Goal: Information Seeking & Learning: Check status

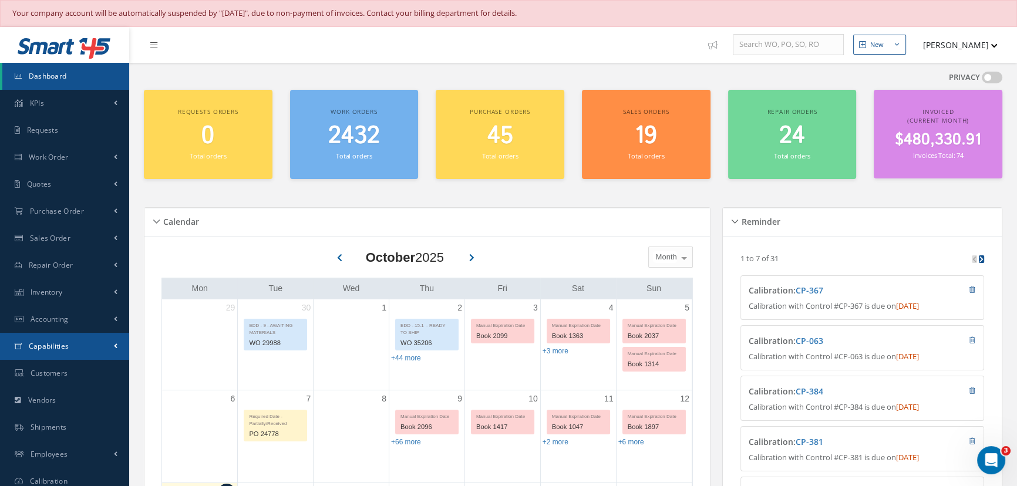
click at [59, 346] on span "Capabilities" at bounding box center [49, 346] width 41 height 10
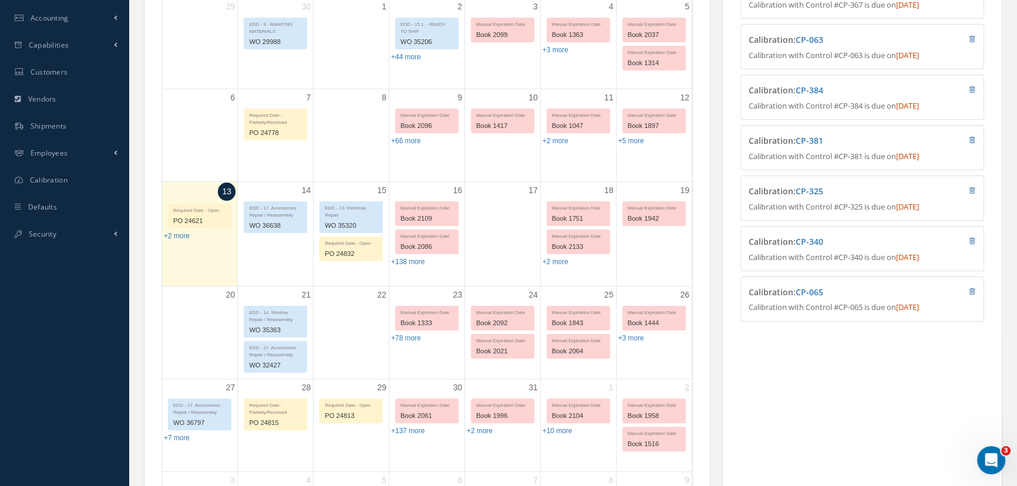
scroll to position [320, 0]
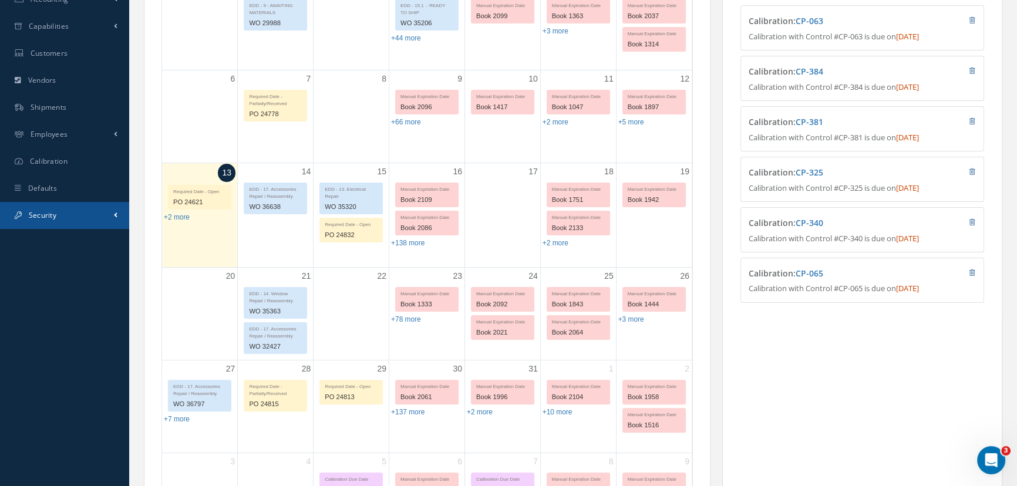
click at [32, 212] on span "Security" at bounding box center [43, 215] width 28 height 10
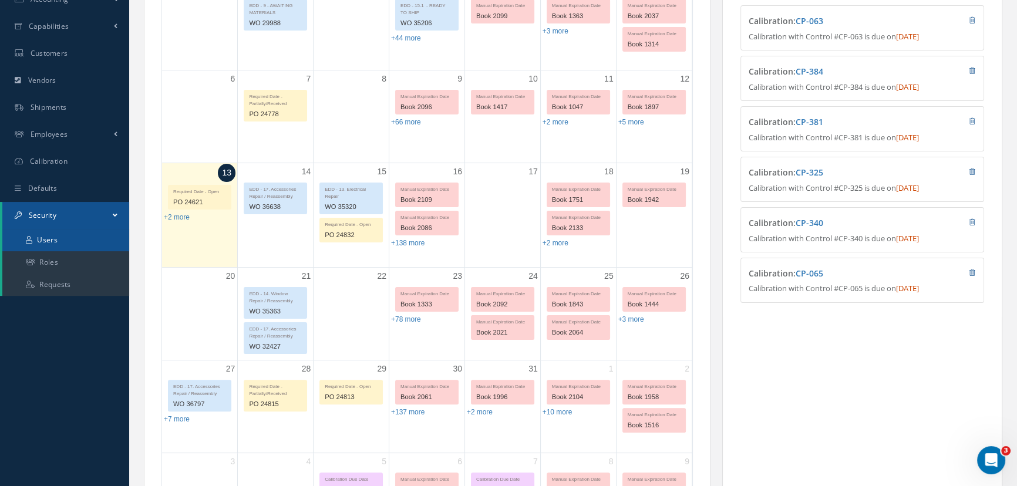
click at [33, 241] on link "Users" at bounding box center [65, 240] width 127 height 22
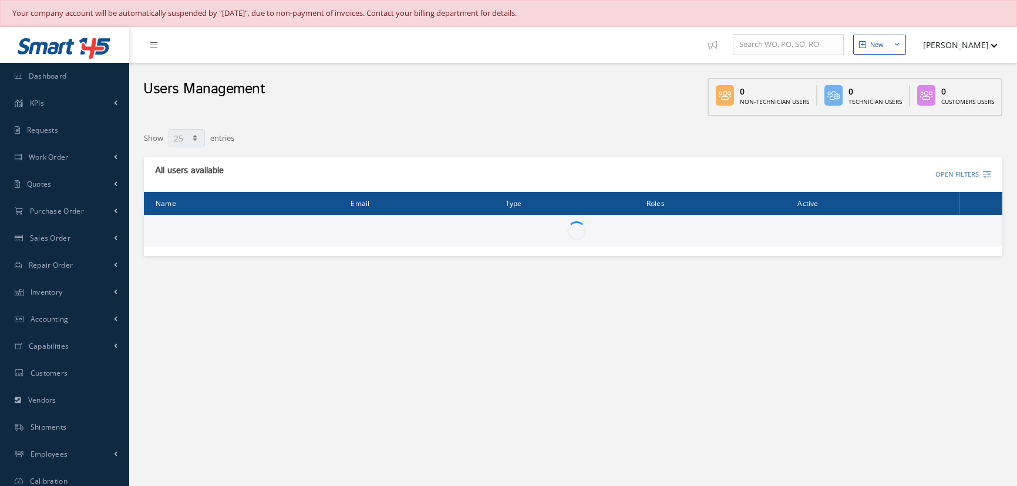
select select "25"
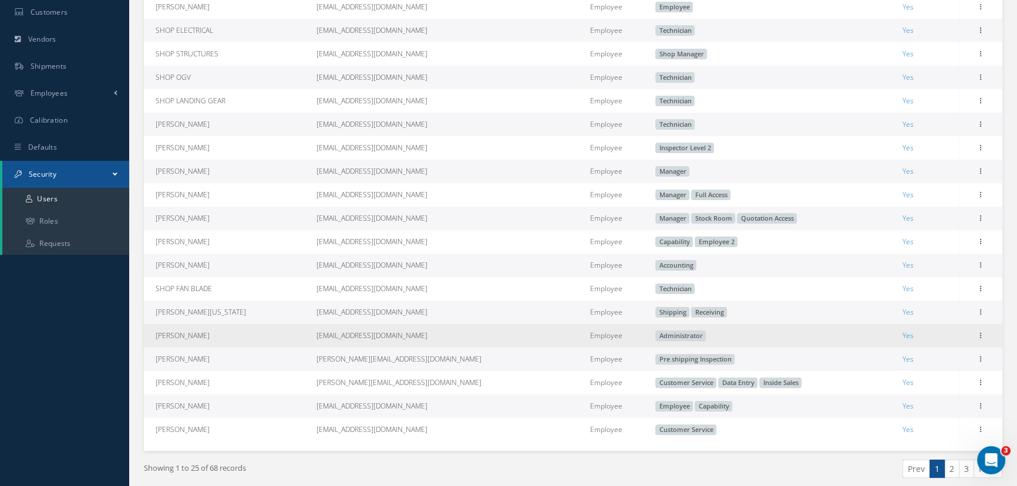
scroll to position [373, 0]
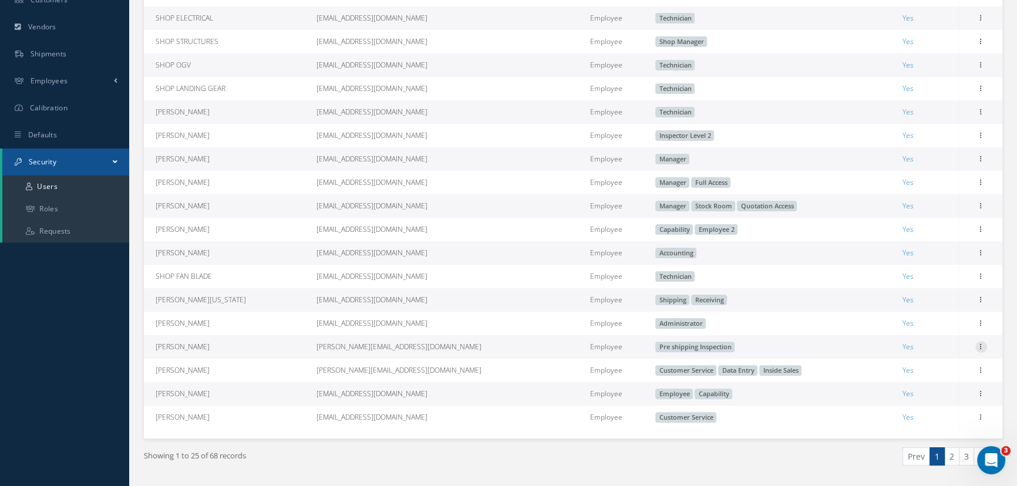
click at [980, 350] on icon at bounding box center [981, 345] width 12 height 9
click at [916, 362] on link "Edit" at bounding box center [927, 354] width 93 height 15
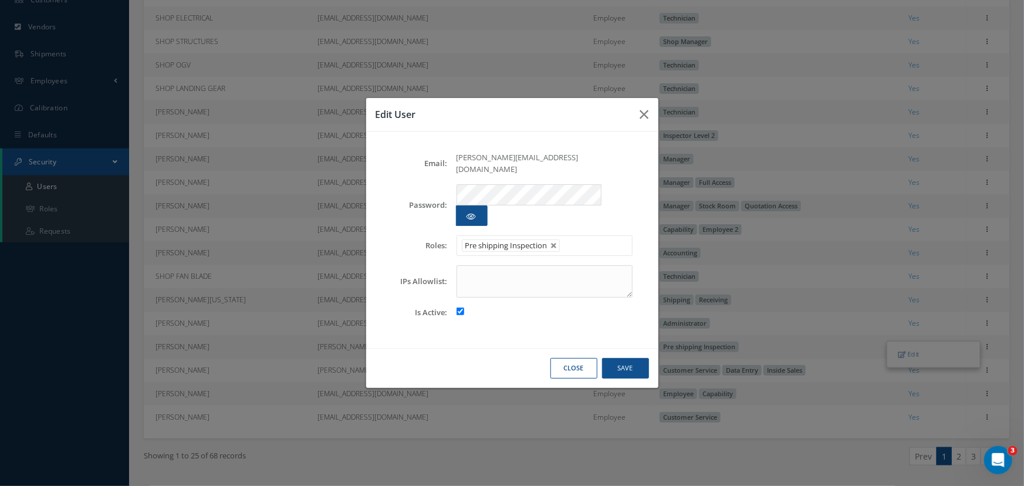
click at [574, 358] on button "Close" at bounding box center [574, 368] width 47 height 21
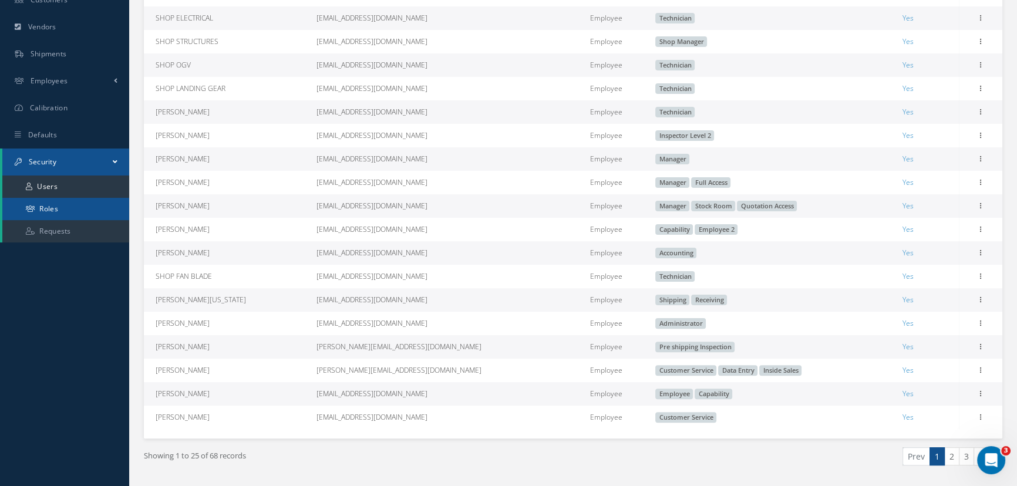
click at [41, 211] on link "Roles" at bounding box center [65, 209] width 127 height 22
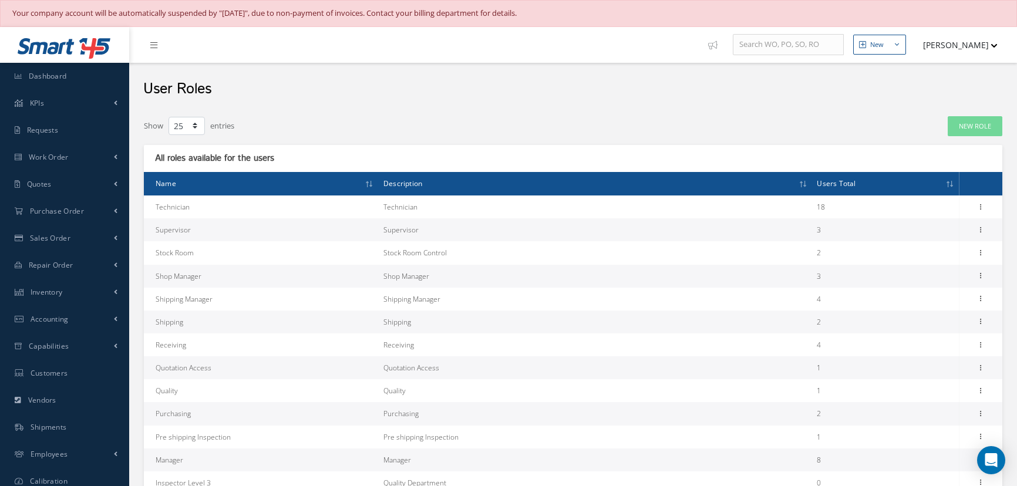
select select "25"
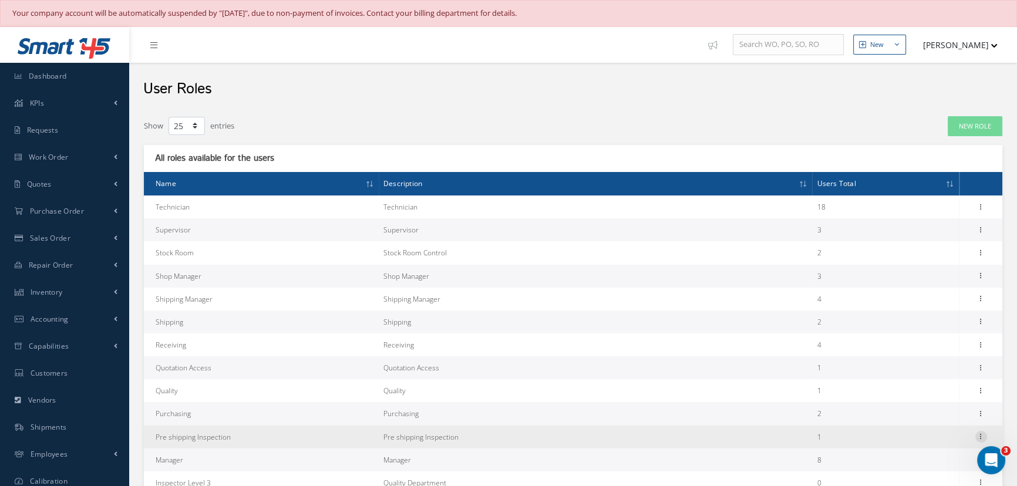
click at [983, 431] on icon at bounding box center [981, 435] width 12 height 9
click at [901, 463] on link "Permissions" at bounding box center [927, 459] width 93 height 15
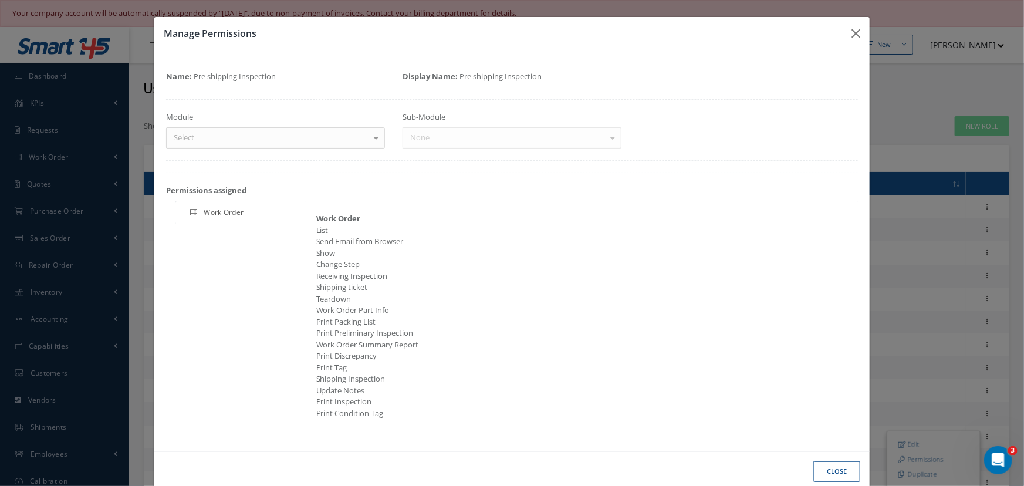
click at [374, 142] on div at bounding box center [376, 137] width 16 height 19
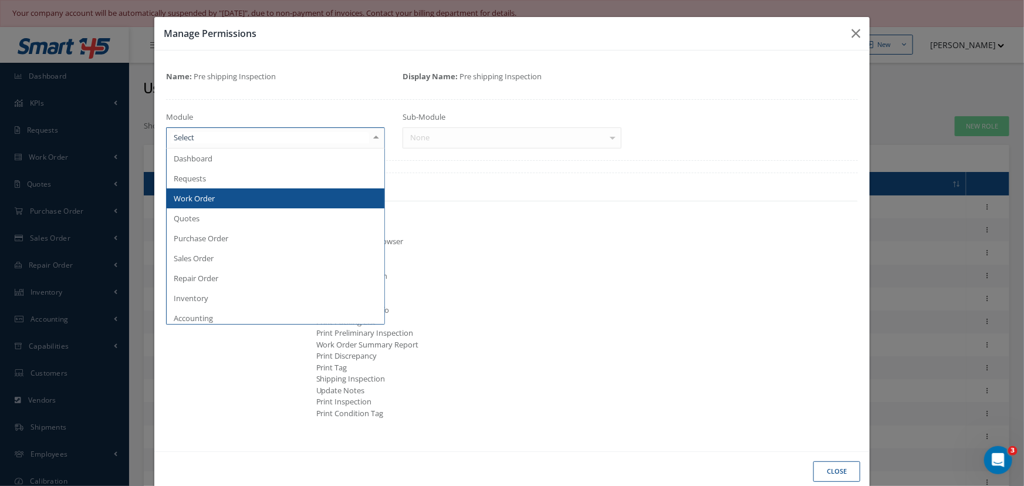
click at [276, 194] on span "Work Order" at bounding box center [276, 198] width 218 height 20
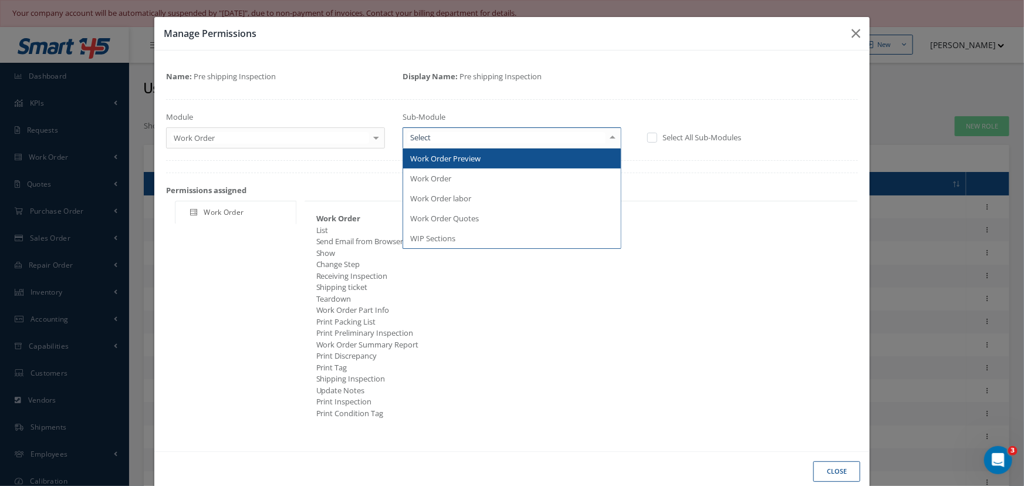
click at [609, 141] on div at bounding box center [613, 137] width 16 height 19
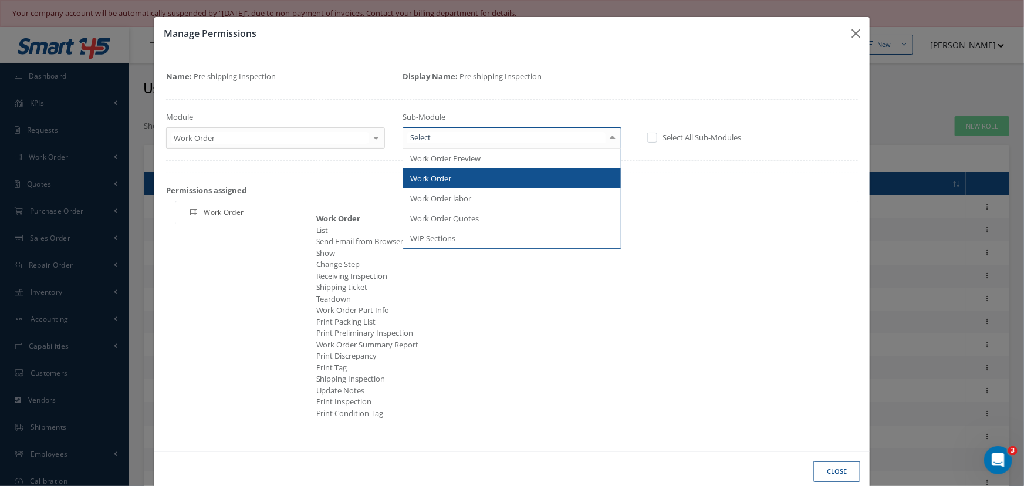
click at [436, 177] on span "Work Order" at bounding box center [430, 178] width 41 height 11
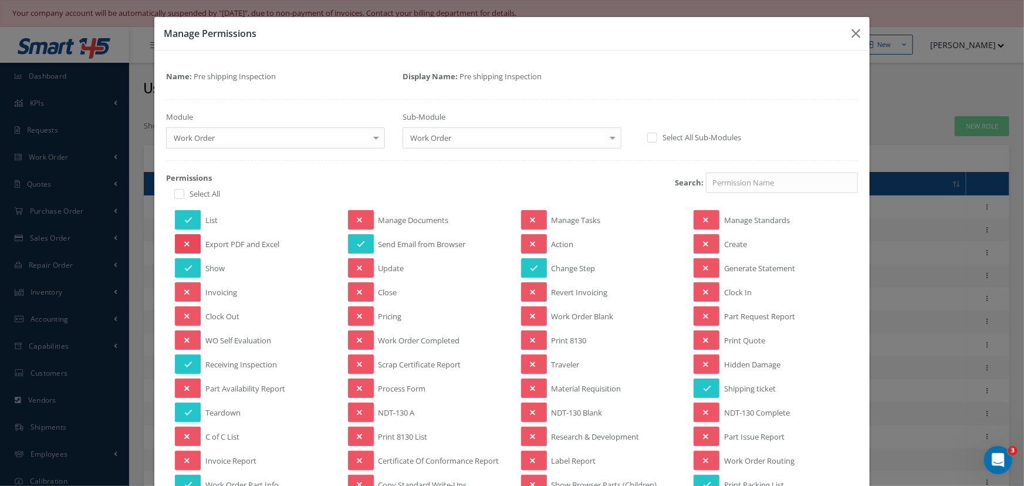
click at [181, 244] on button at bounding box center [188, 243] width 26 height 19
click at [361, 217] on button at bounding box center [361, 219] width 26 height 19
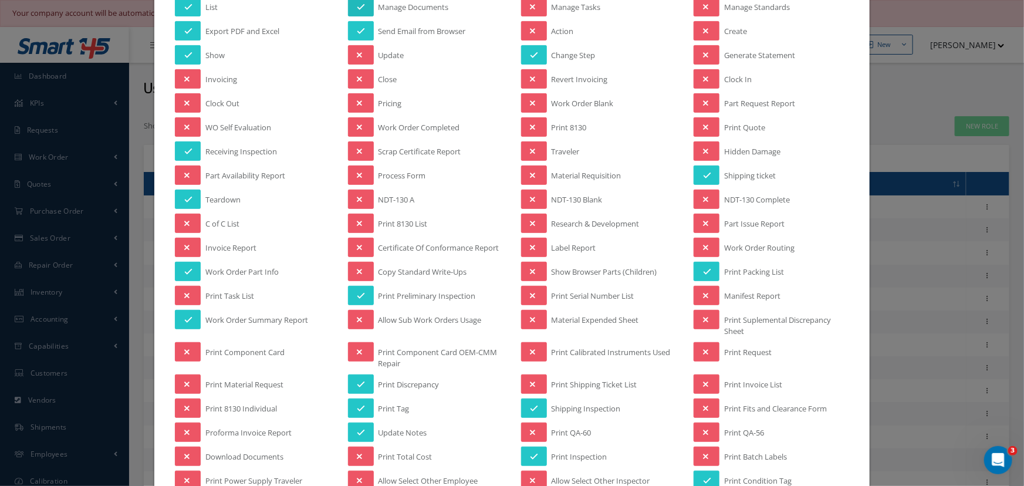
scroll to position [267, 0]
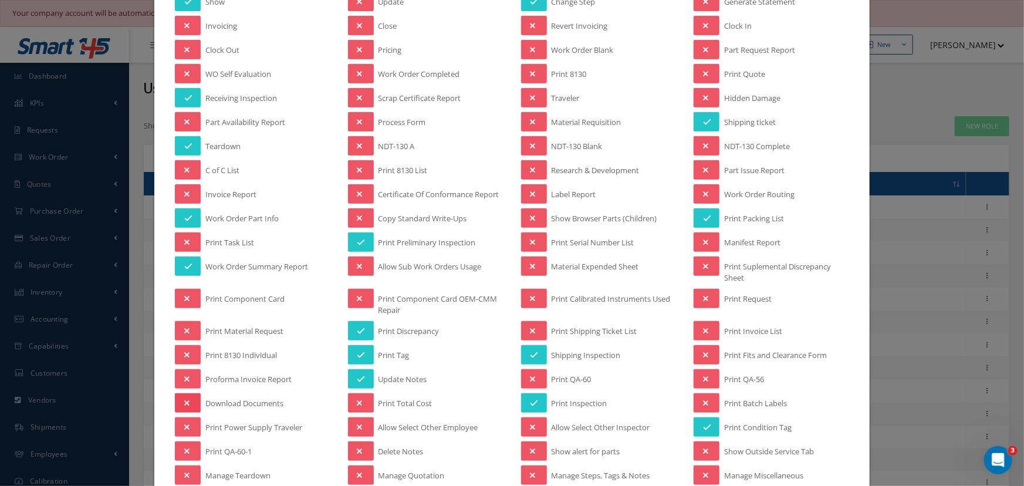
click at [186, 404] on icon at bounding box center [186, 403] width 5 height 8
click at [0, 0] on div "Loading…" at bounding box center [0, 0] width 0 height 0
click at [522, 321] on button at bounding box center [534, 330] width 26 height 19
click at [532, 299] on button at bounding box center [534, 298] width 26 height 19
click at [0, 0] on div "Loading…" at bounding box center [0, 0] width 0 height 0
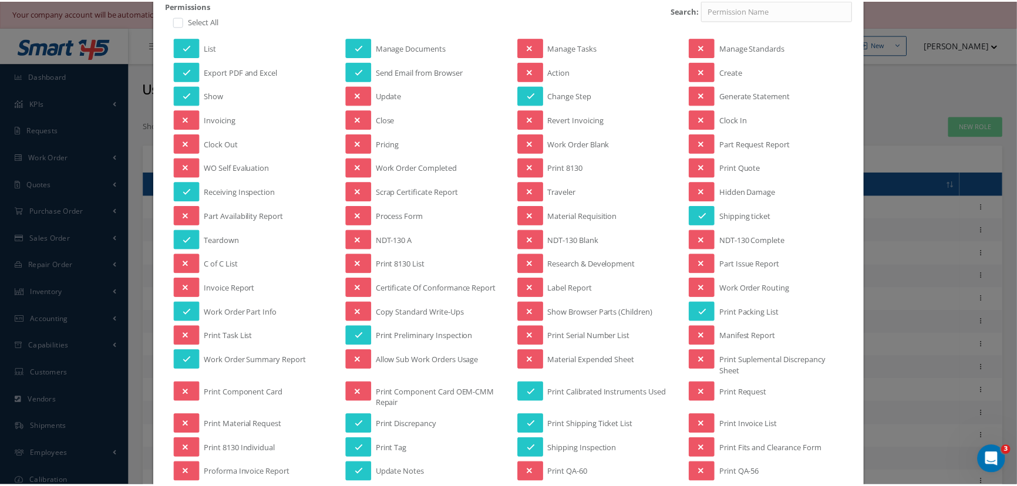
scroll to position [0, 0]
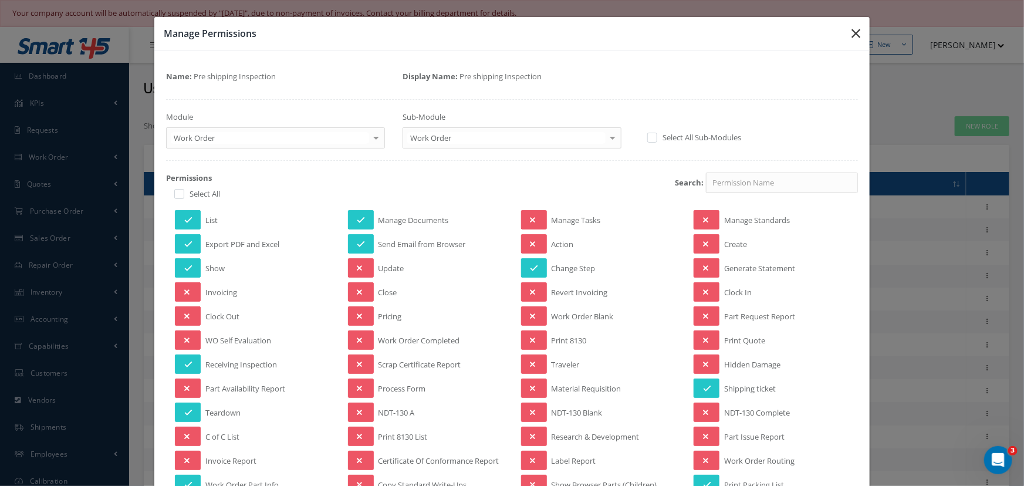
click at [853, 30] on icon "button" at bounding box center [856, 33] width 9 height 14
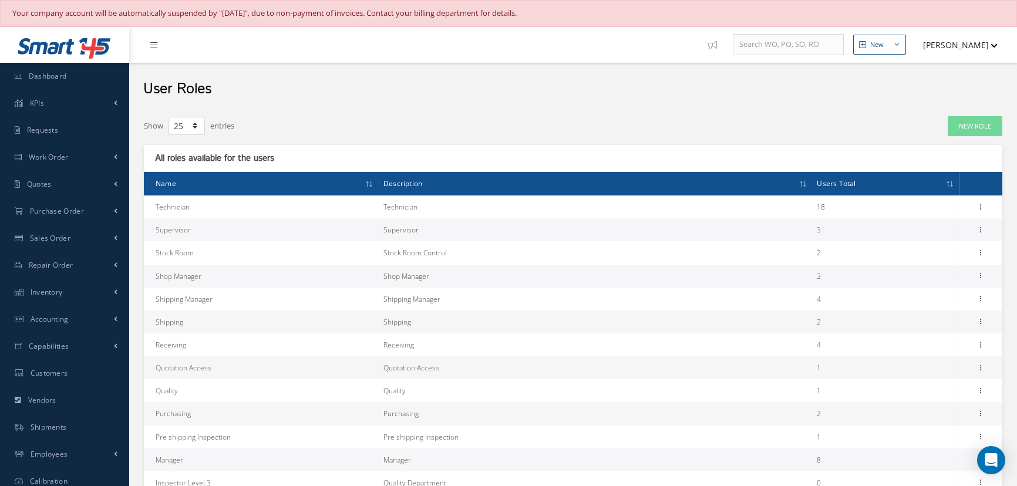
select select "25"
click at [54, 76] on span "Dashboard" at bounding box center [48, 76] width 38 height 10
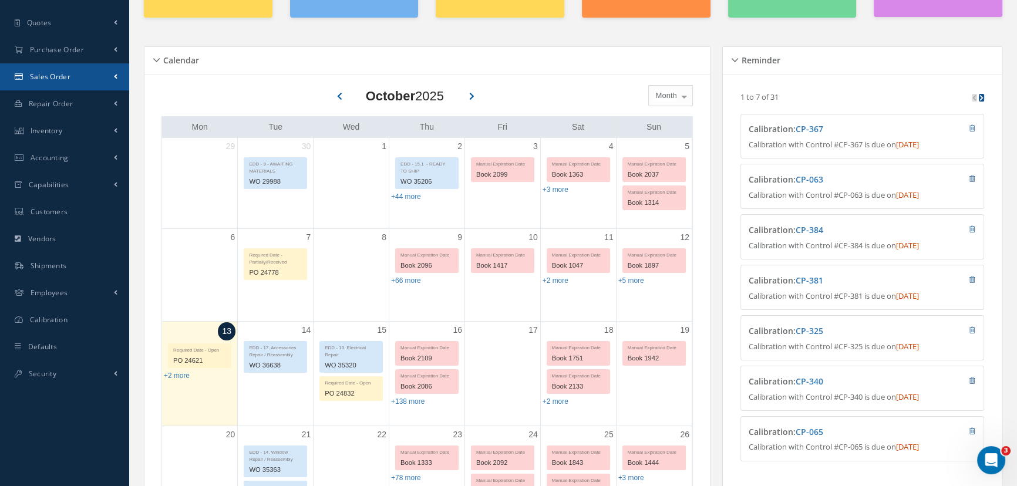
scroll to position [267, 0]
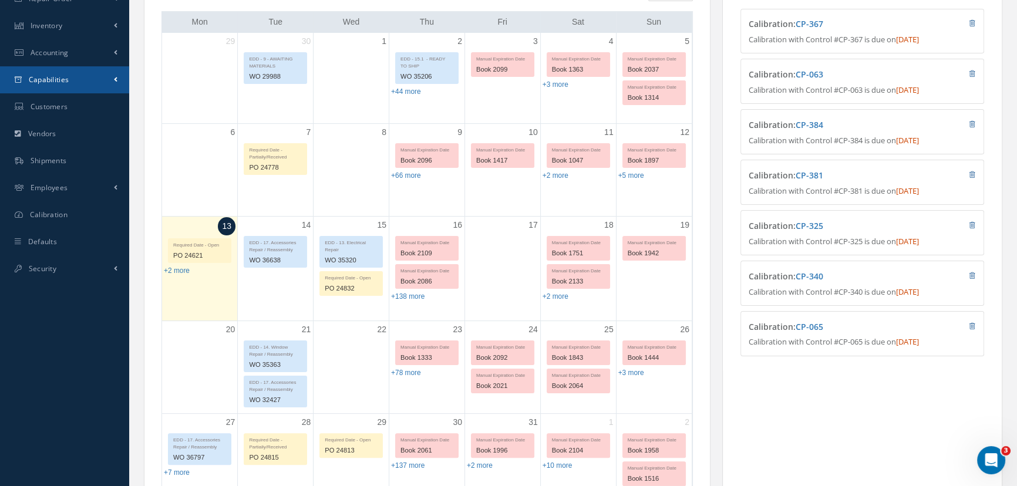
click at [46, 79] on span "Capabilities" at bounding box center [49, 80] width 41 height 10
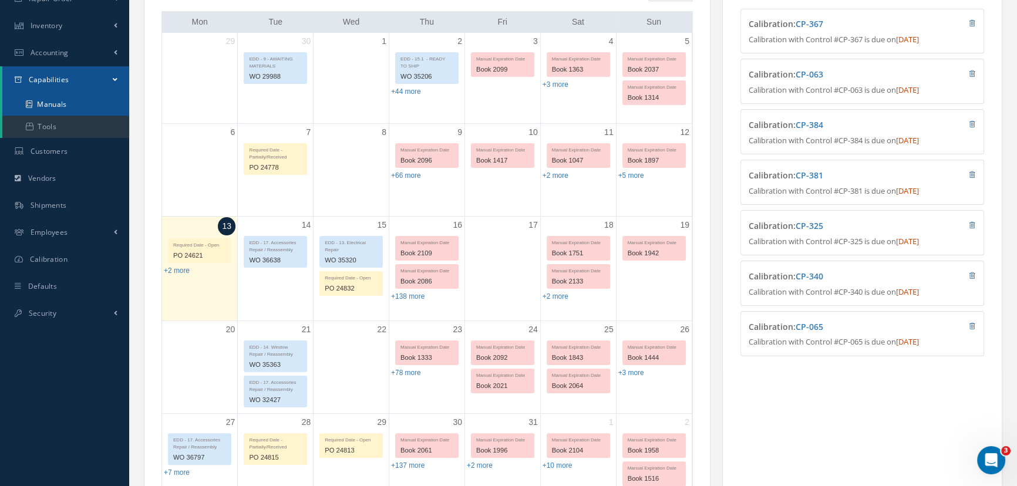
click at [47, 103] on link "Manuals" at bounding box center [65, 104] width 127 height 22
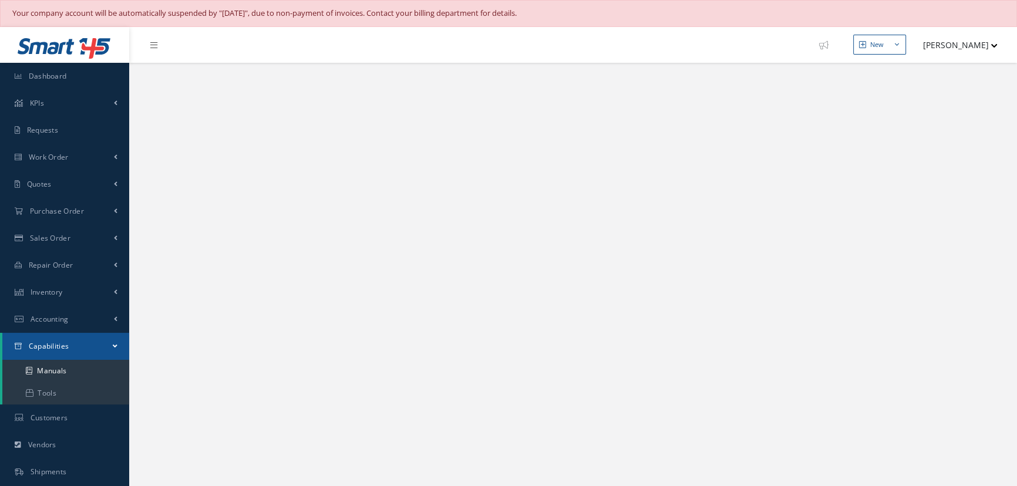
select select "25"
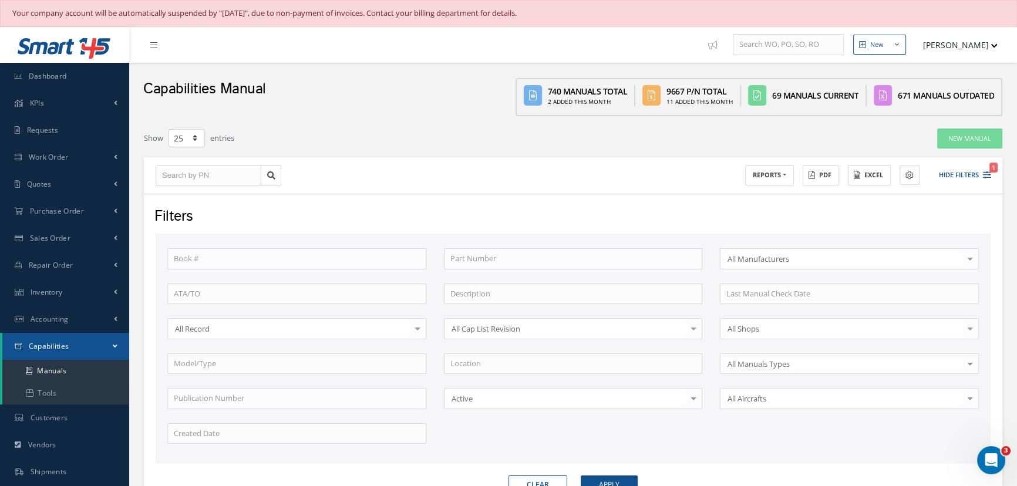
click at [250, 245] on div "Book # Part Number Select All Manufacturers All Manufacturers BELL COBHAM DYNAP…" at bounding box center [573, 349] width 835 height 230
click at [240, 258] on input "text" at bounding box center [296, 258] width 259 height 21
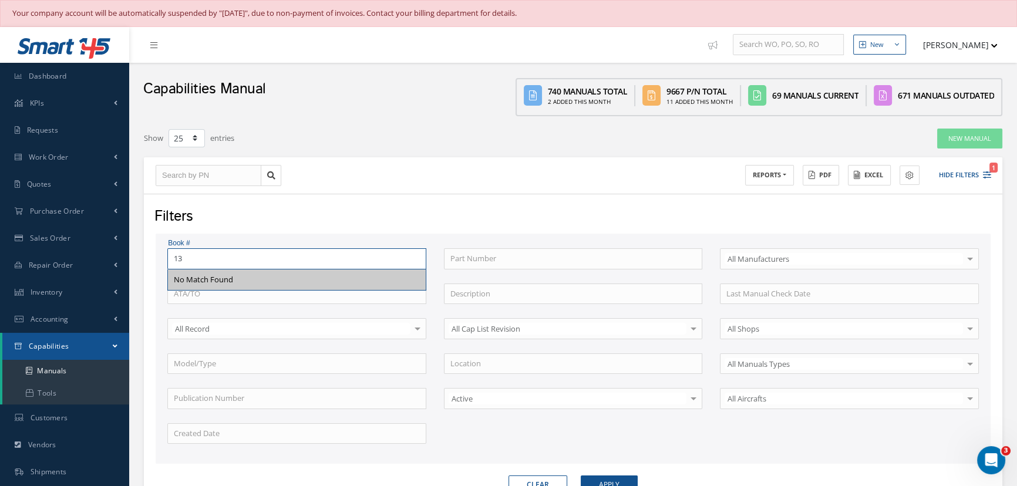
type input "1"
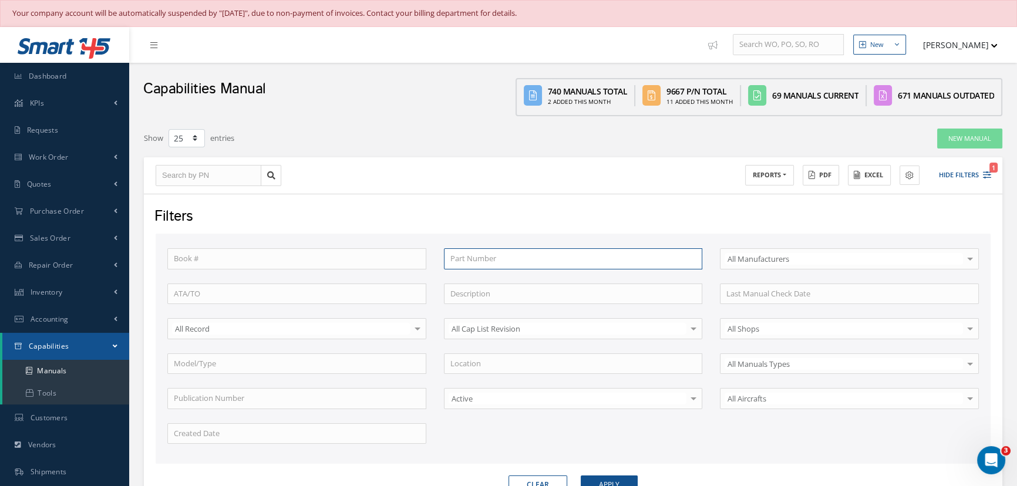
click at [487, 259] on input "text" at bounding box center [573, 258] width 259 height 21
type input "s"
type input "s3"
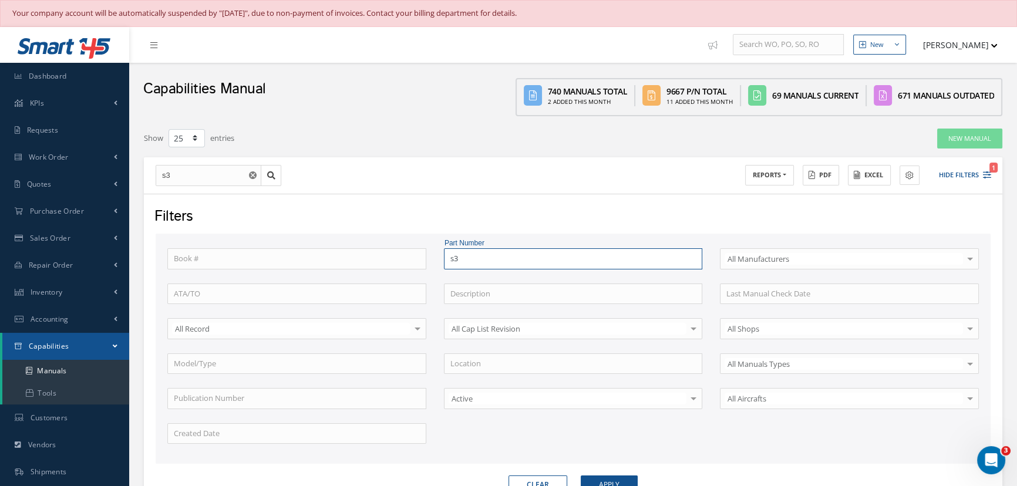
type input "s33"
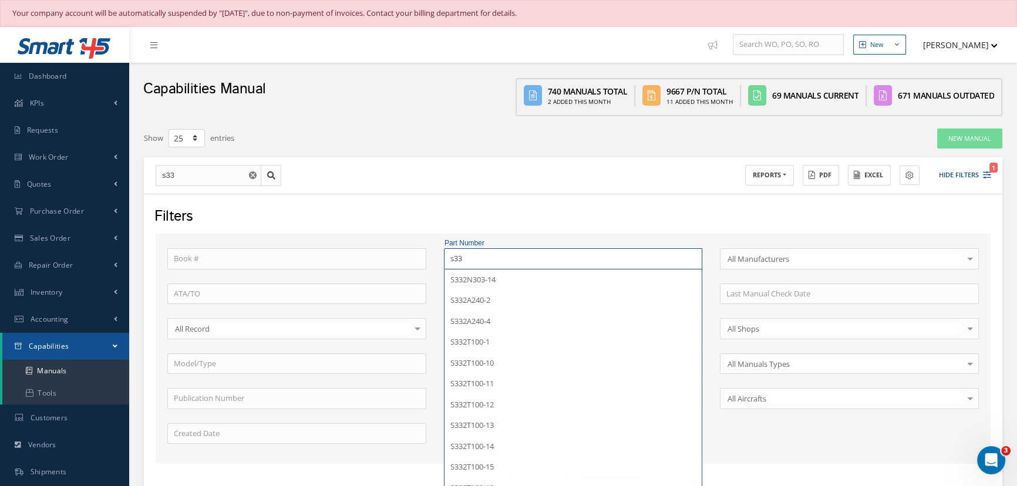
type input "s332"
type input "s332a"
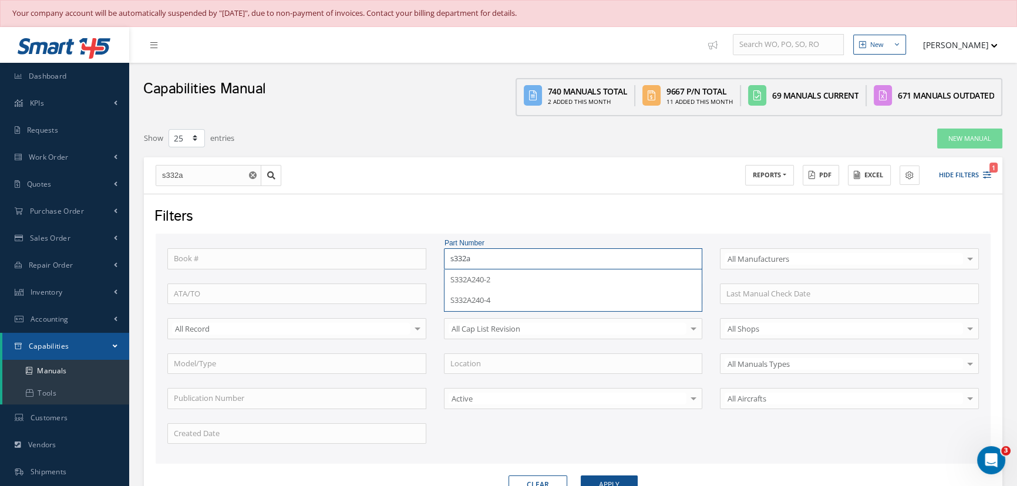
type input "s332a2"
type input "s332a21"
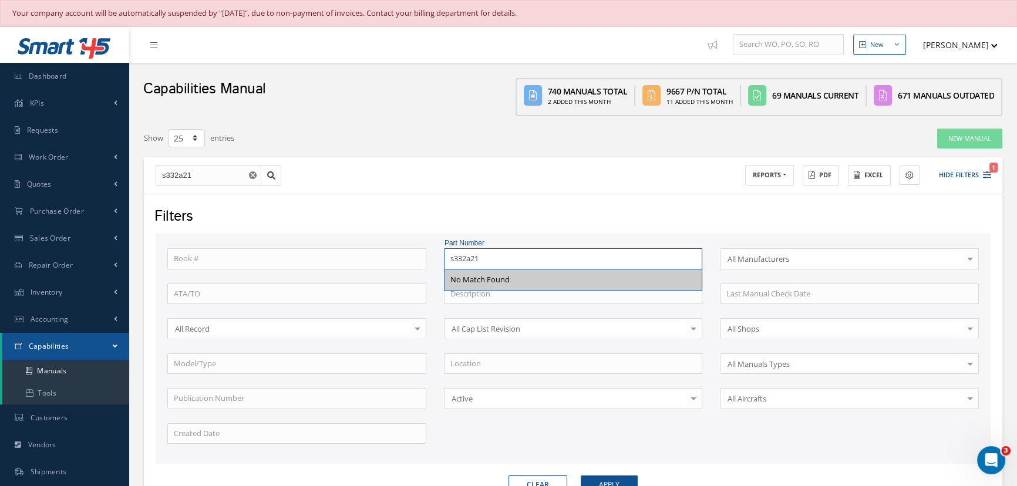
type input "s332a2"
type input "s332a"
type input "s332"
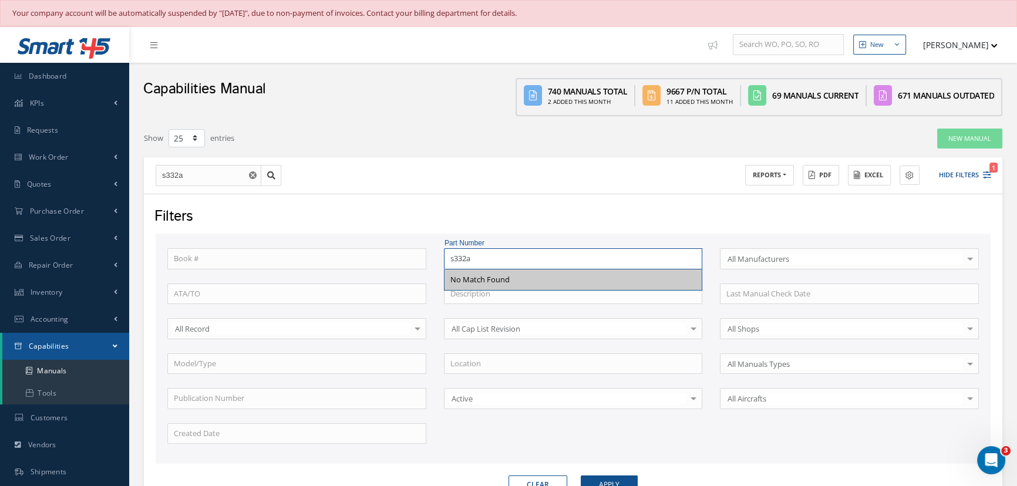
type input "s332"
type input "s33"
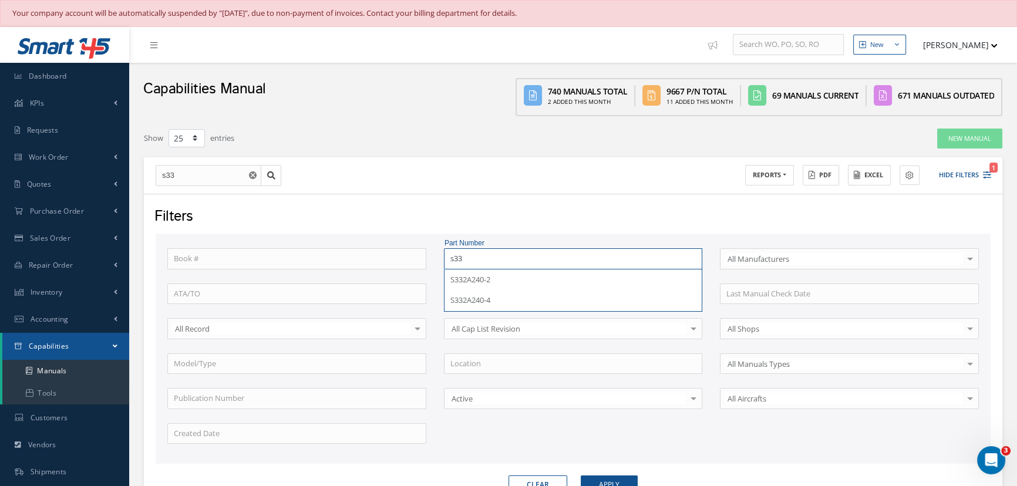
type input "s3"
type input "s"
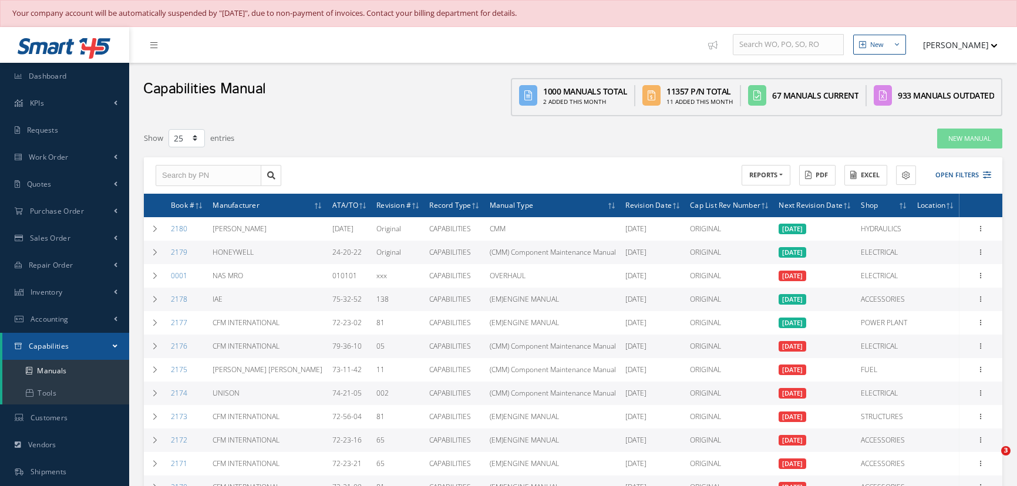
select select "25"
click at [111, 208] on link "Purchase Order" at bounding box center [64, 211] width 129 height 27
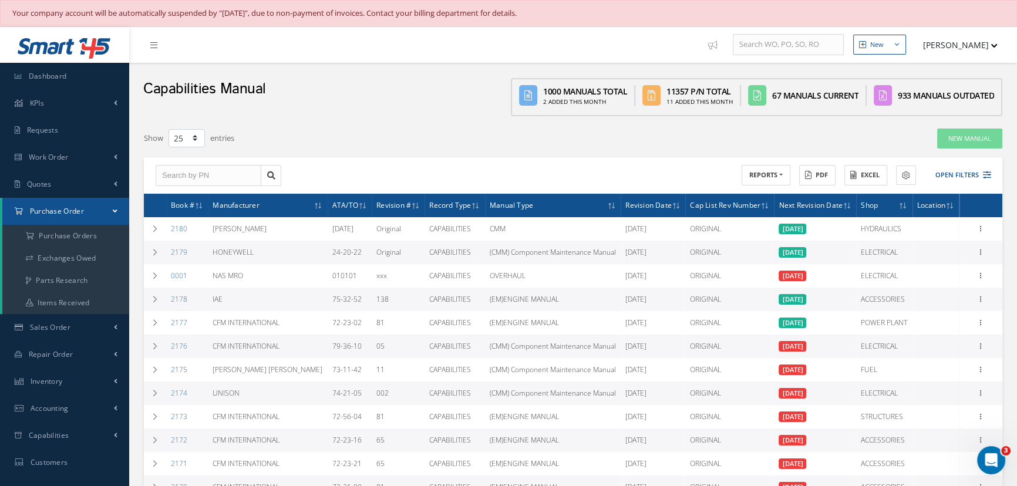
click at [79, 205] on link "Purchase Order" at bounding box center [65, 211] width 127 height 27
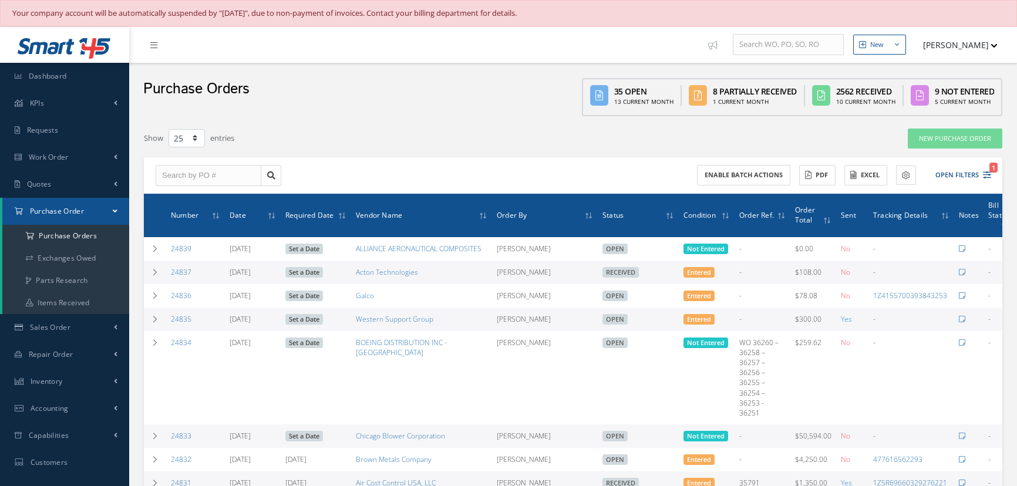
select select "25"
click at [195, 181] on input "text" at bounding box center [209, 175] width 106 height 21
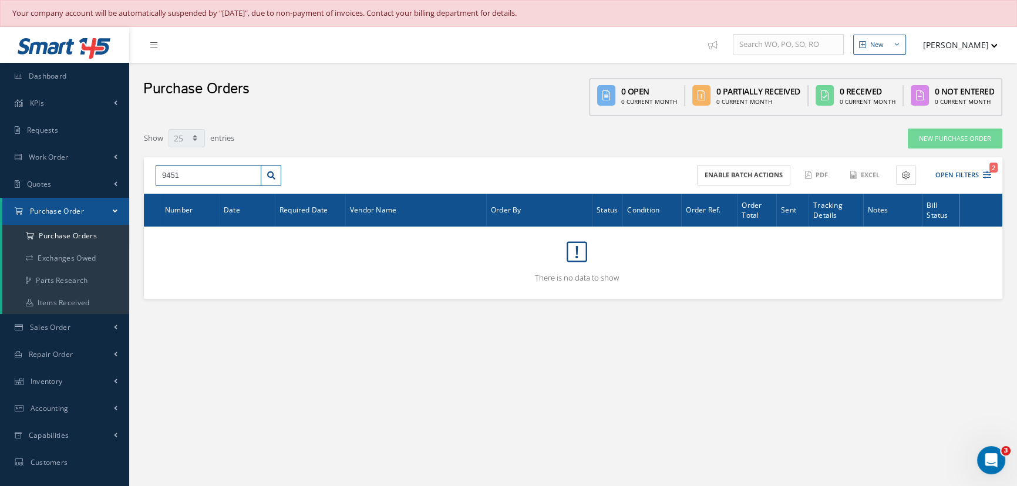
click at [195, 181] on input "9451" at bounding box center [209, 175] width 106 height 21
type input "9"
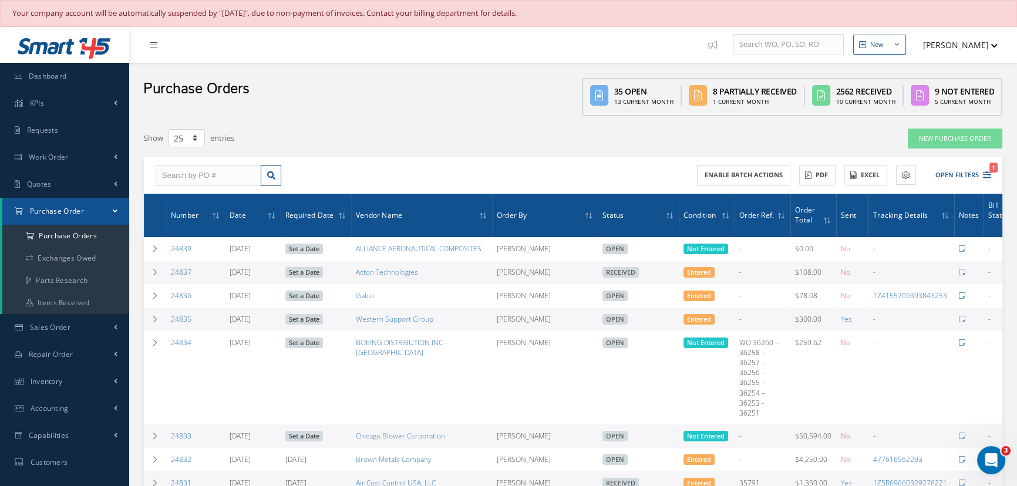
click at [994, 177] on div "Enable batch actions ACTIONS Receive Payments Select Customer NAS MRO SERVICES,…" at bounding box center [784, 175] width 422 height 21
click at [983, 173] on icon "1" at bounding box center [987, 175] width 8 height 8
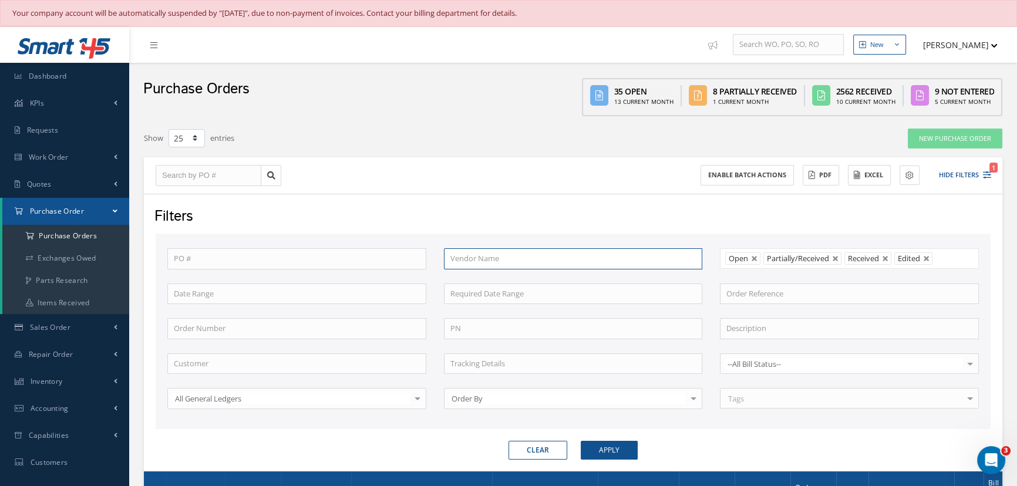
click at [527, 259] on input "text" at bounding box center [573, 258] width 259 height 21
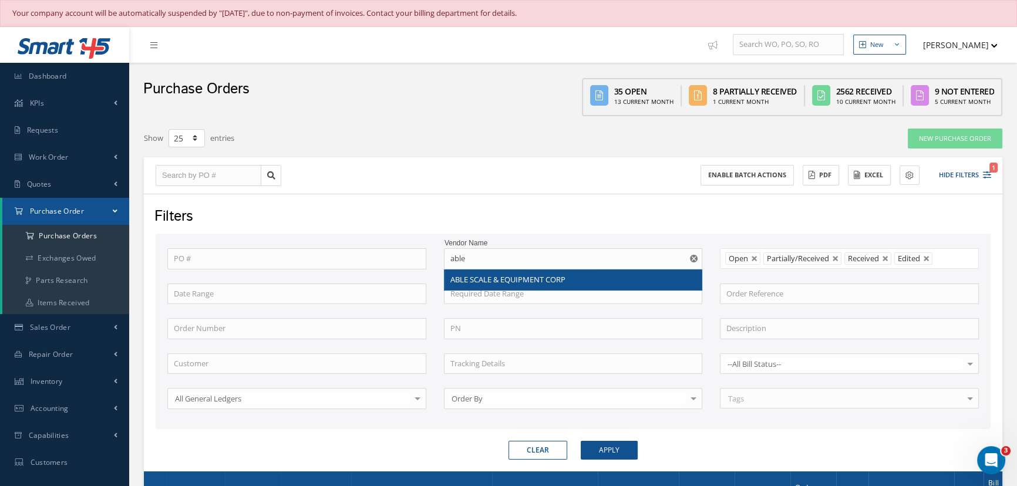
click at [540, 277] on span "ABLE SCALE & EQUIPMENT CORP" at bounding box center [507, 279] width 115 height 11
type input "ABLE SCALE & EQUIPMENT CORP"
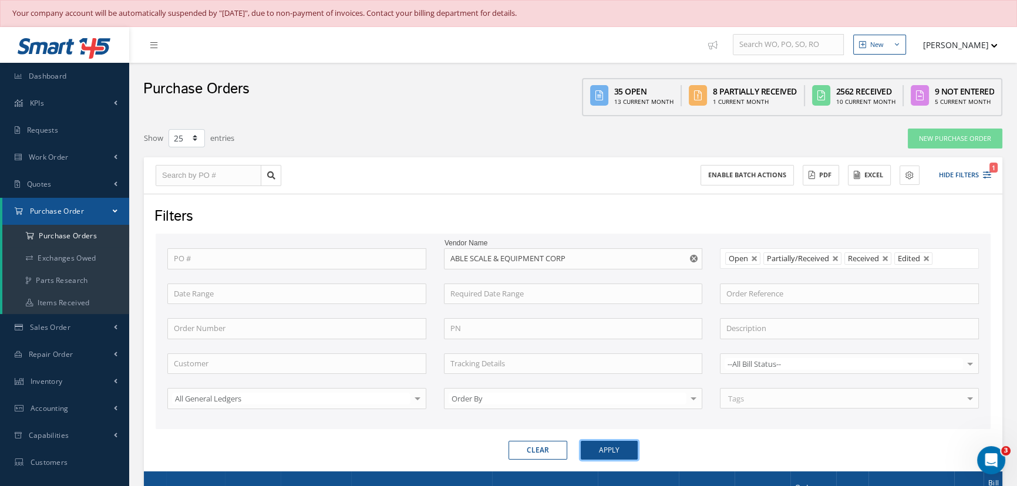
click at [619, 453] on button "Apply" at bounding box center [609, 450] width 57 height 19
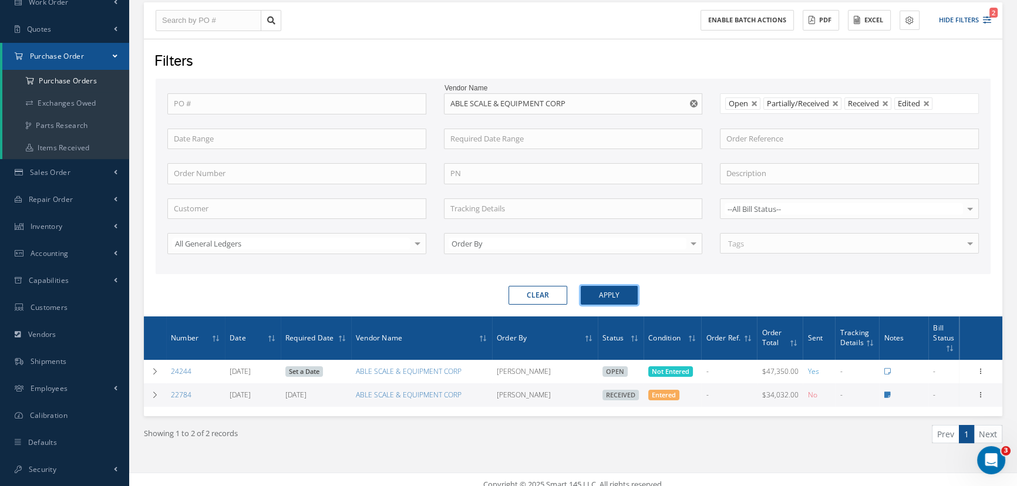
scroll to position [164, 0]
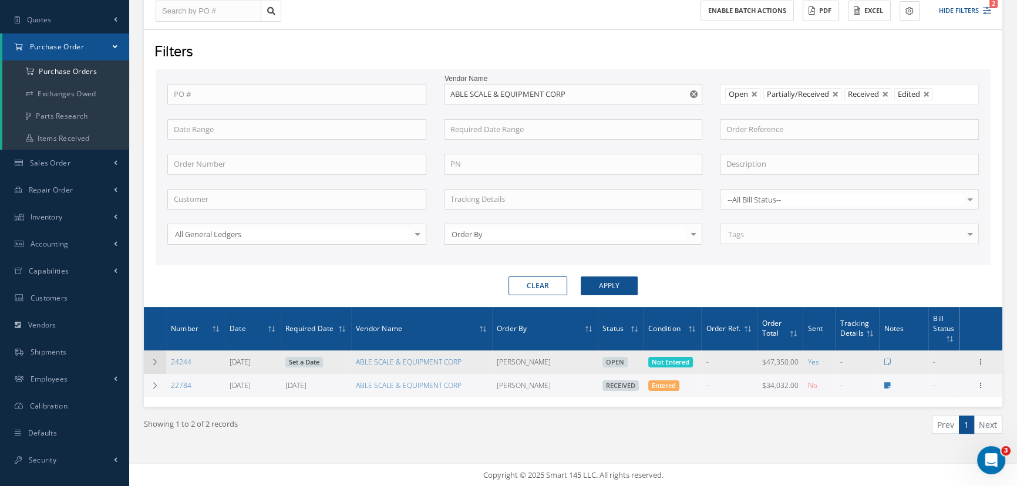
click at [160, 361] on td at bounding box center [155, 361] width 22 height 23
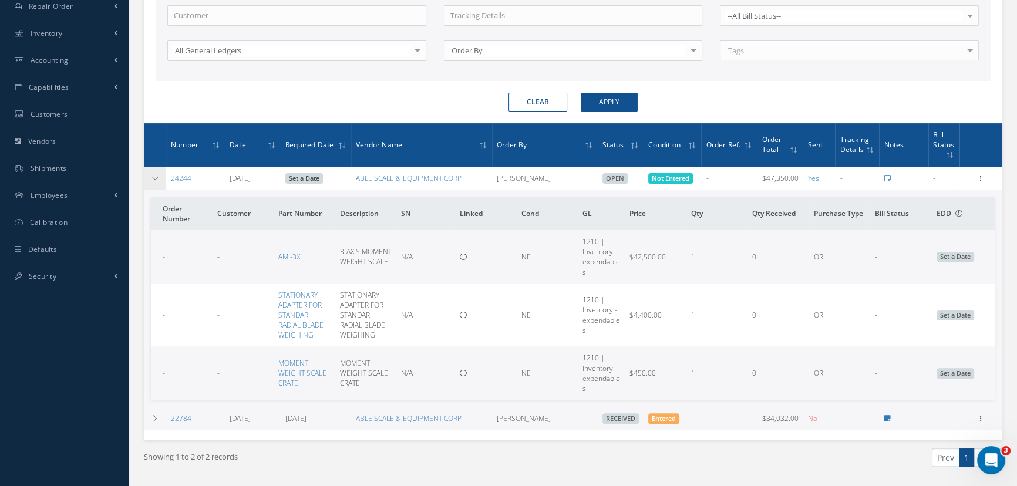
scroll to position [382, 0]
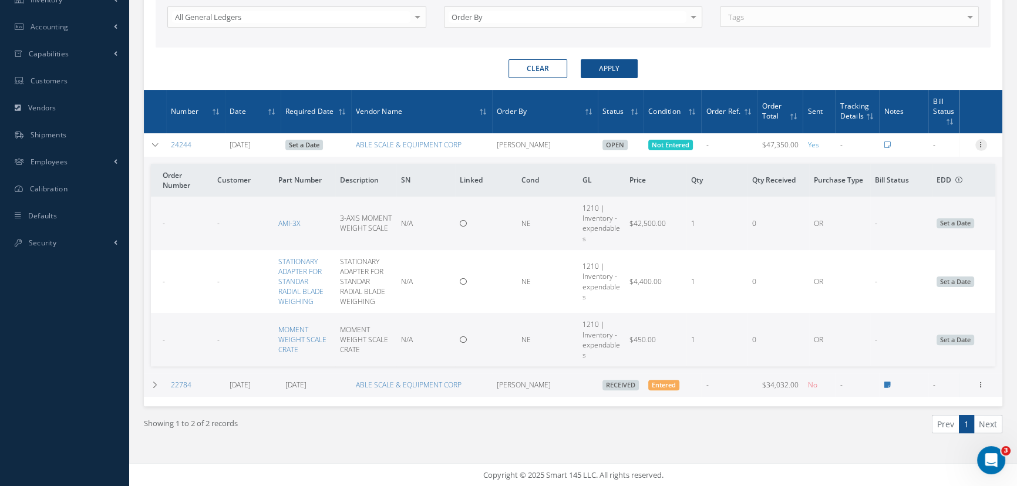
click at [981, 144] on icon at bounding box center [981, 143] width 12 height 9
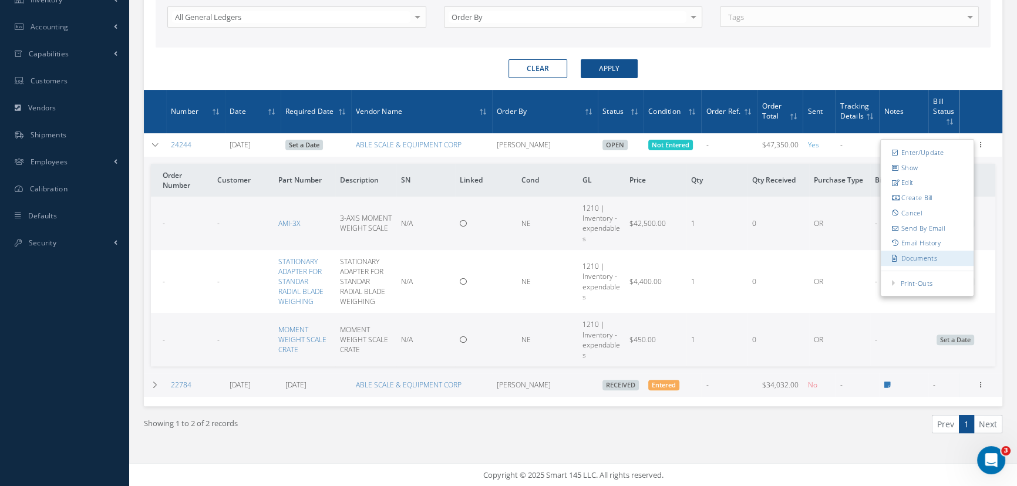
click at [942, 257] on link "Documents" at bounding box center [927, 258] width 93 height 15
